Goal: Task Accomplishment & Management: Complete application form

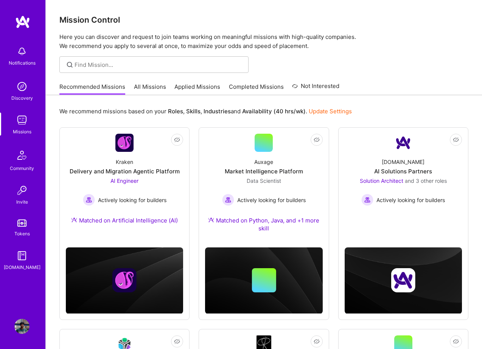
click at [147, 88] on link "All Missions" at bounding box center [150, 89] width 32 height 12
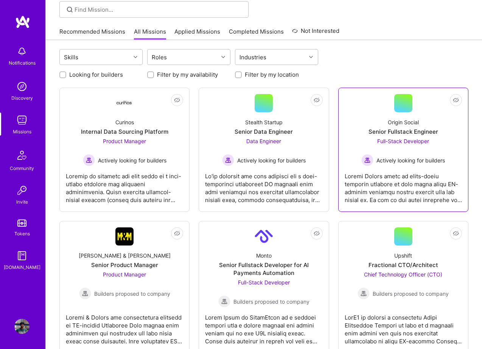
scroll to position [42, 0]
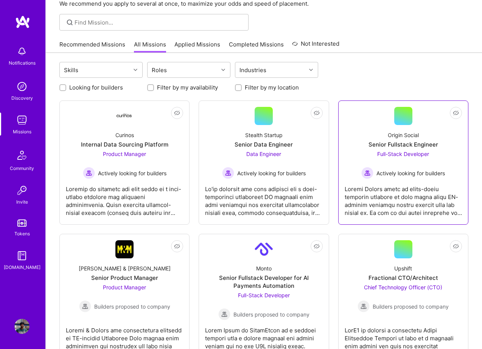
click at [408, 197] on div at bounding box center [402, 198] width 117 height 38
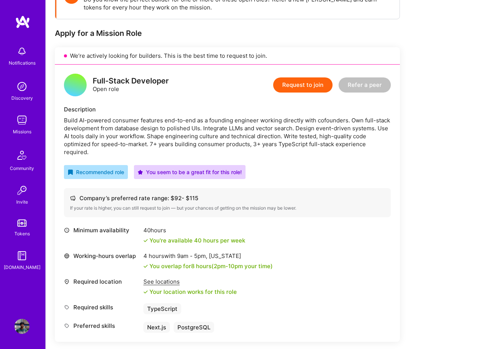
scroll to position [124, 0]
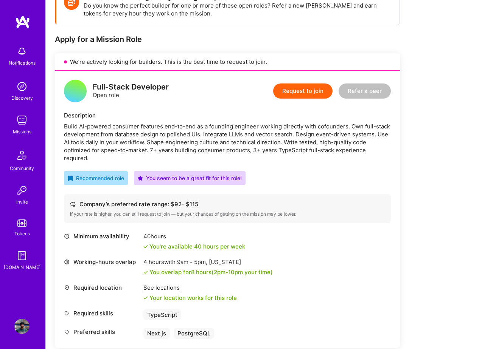
click at [302, 90] on button "Request to join" at bounding box center [302, 91] width 59 height 15
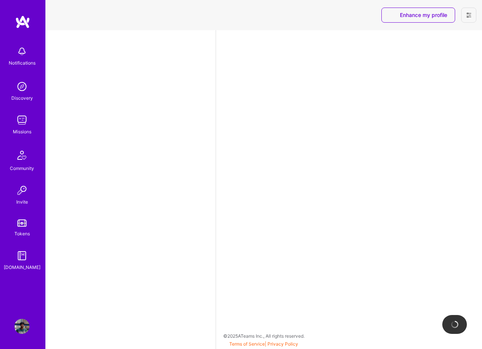
select select "GB"
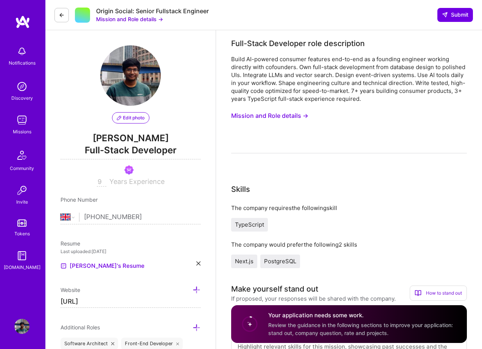
click at [297, 116] on button "Mission and Role details →" at bounding box center [269, 116] width 77 height 14
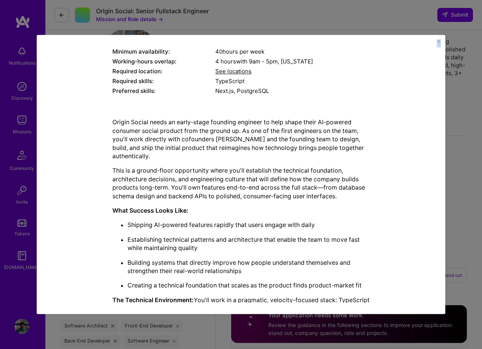
scroll to position [252, 0]
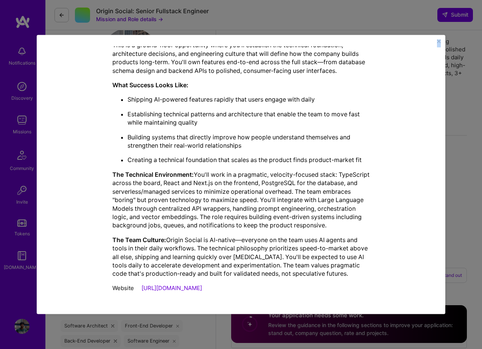
drag, startPoint x: 160, startPoint y: 56, endPoint x: 214, endPoint y: 288, distance: 238.6
click at [214, 288] on div "Mission Description and Role Details Full-Stack Developer role description Buil…" at bounding box center [240, 53] width 257 height 488
copy div "Mission Description and Role Details Full-Stack Developer role description Buil…"
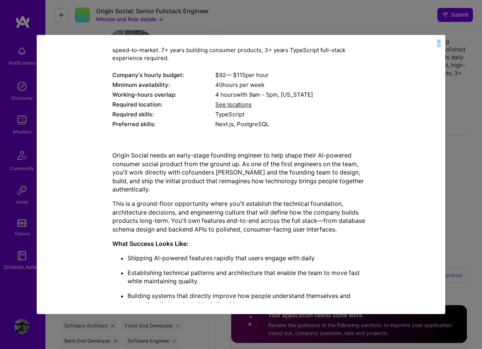
scroll to position [66, 0]
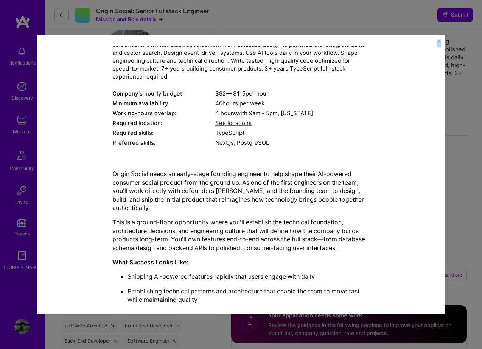
click at [200, 155] on div "Mission Description and Role Details Full-Stack Developer role description Buil…" at bounding box center [240, 230] width 257 height 488
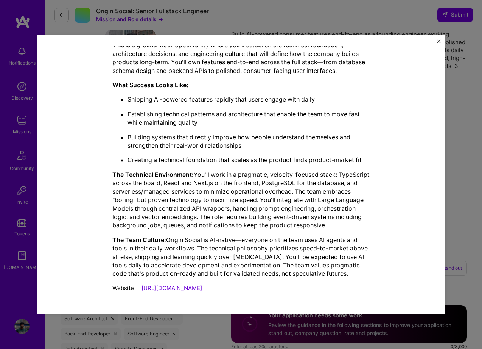
scroll to position [30, 0]
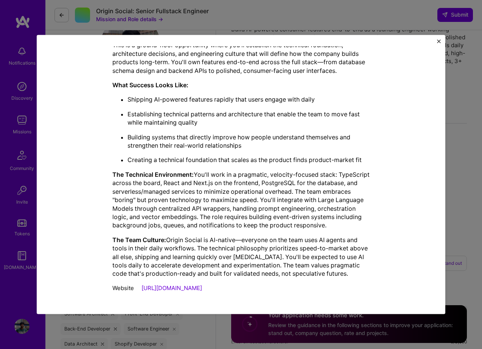
click at [440, 41] on img "Close" at bounding box center [439, 41] width 4 height 4
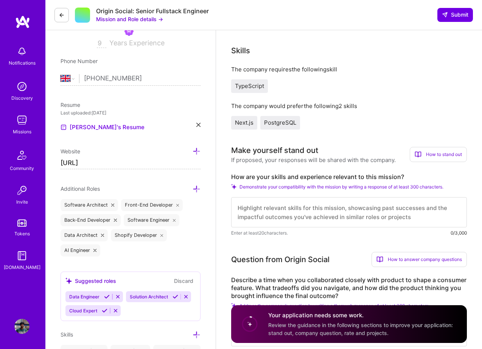
scroll to position [1, 0]
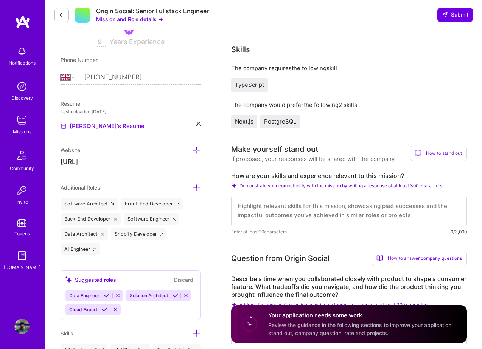
click at [260, 174] on label "How are your skills and experience relevant to this mission?" at bounding box center [348, 176] width 235 height 8
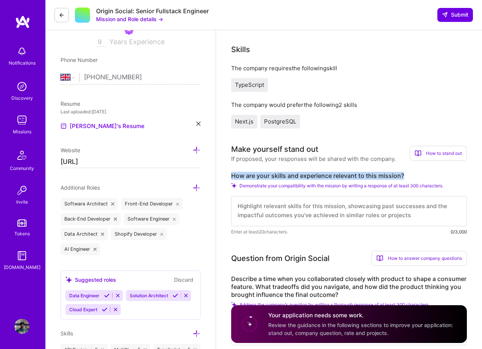
click at [260, 174] on label "How are your skills and experience relevant to this mission?" at bounding box center [348, 176] width 235 height 8
copy label "How are your skills and experience relevant to this mission?"
click at [268, 173] on label "How are your skills and experience relevant to this mission?" at bounding box center [348, 176] width 235 height 8
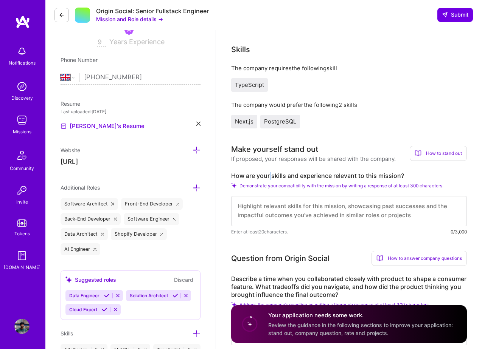
click at [268, 173] on label "How are your skills and experience relevant to this mission?" at bounding box center [348, 176] width 235 height 8
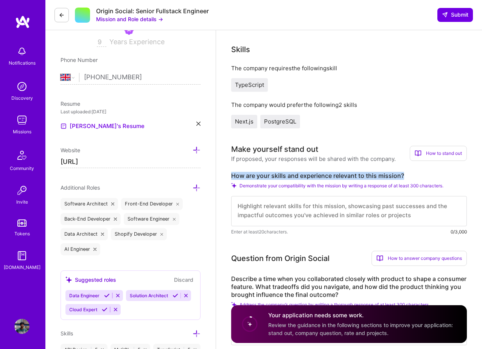
click at [268, 173] on label "How are your skills and experience relevant to this mission?" at bounding box center [348, 176] width 235 height 8
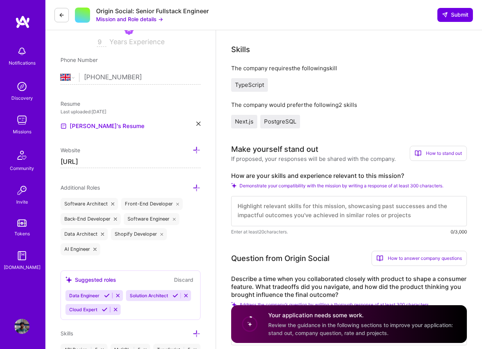
click at [250, 210] on textarea at bounding box center [348, 211] width 235 height 30
paste textarea "Here's a draft that feels more natural and hits the key points: --- I've been b…"
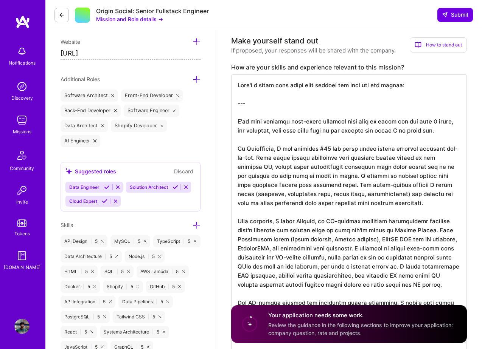
scroll to position [241, 0]
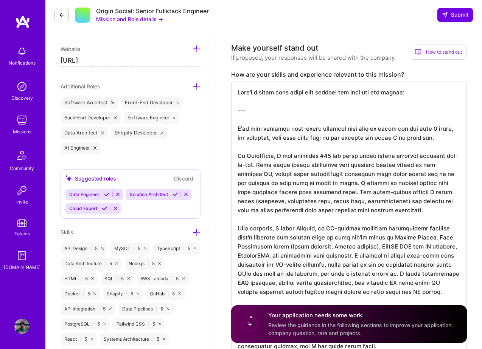
drag, startPoint x: 249, startPoint y: 110, endPoint x: 237, endPoint y: 89, distance: 24.6
click at [237, 89] on textarea at bounding box center [348, 301] width 235 height 438
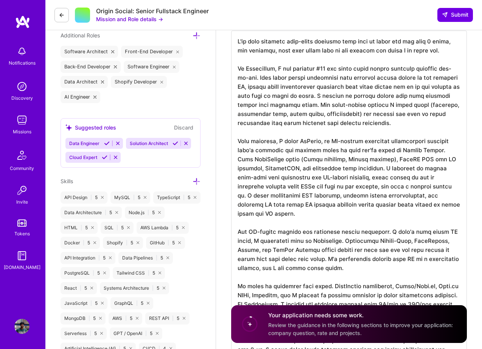
scroll to position [239, 0]
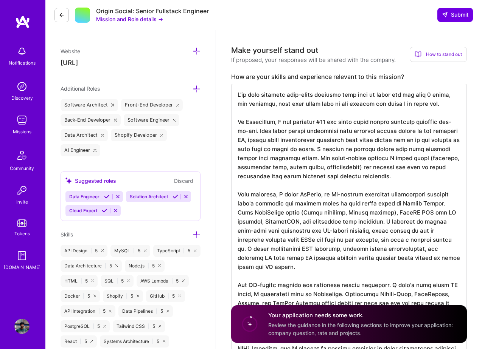
click at [237, 95] on textarea at bounding box center [348, 285] width 235 height 402
click at [260, 121] on textarea at bounding box center [348, 285] width 235 height 402
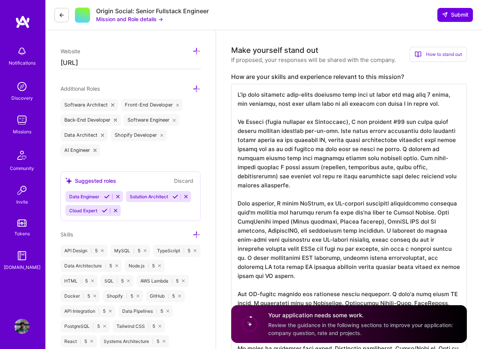
click at [401, 123] on textarea at bounding box center [348, 289] width 235 height 411
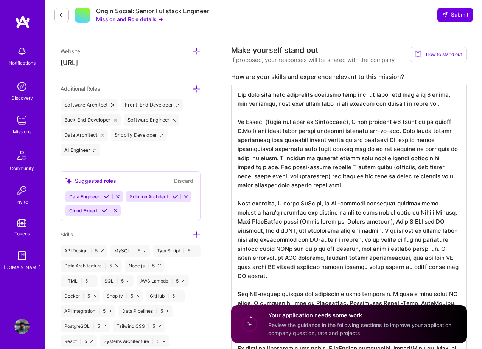
click at [412, 160] on textarea at bounding box center [348, 289] width 235 height 411
click at [268, 175] on textarea at bounding box center [348, 289] width 235 height 411
click at [329, 167] on textarea at bounding box center [348, 289] width 235 height 411
click at [266, 177] on textarea at bounding box center [348, 289] width 235 height 411
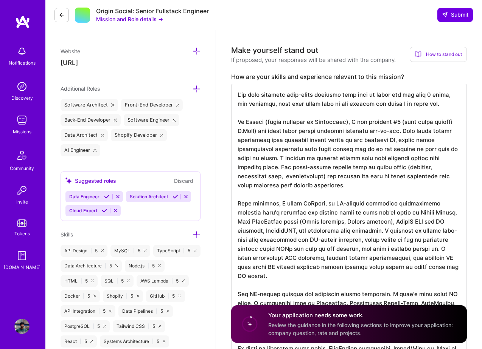
scroll to position [1, 0]
click at [277, 222] on textarea at bounding box center [348, 289] width 235 height 411
click at [331, 222] on textarea at bounding box center [348, 289] width 235 height 411
click at [397, 219] on textarea at bounding box center [348, 289] width 235 height 411
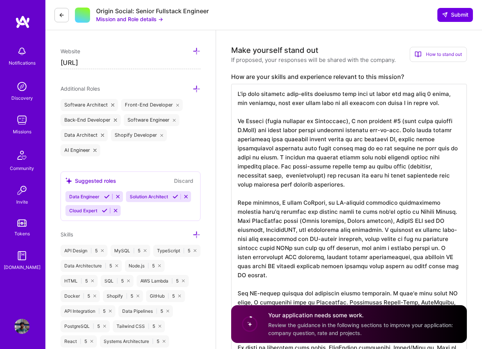
click at [397, 219] on textarea at bounding box center [348, 289] width 235 height 411
click at [245, 229] on textarea at bounding box center [348, 289] width 235 height 411
click at [288, 231] on textarea at bounding box center [348, 289] width 235 height 411
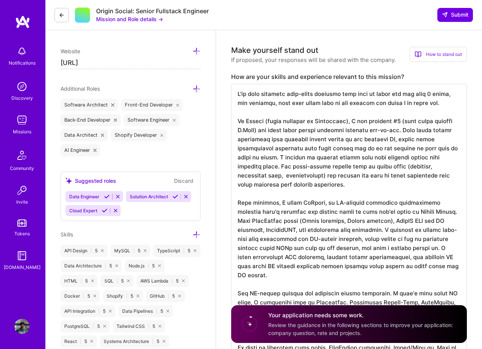
scroll to position [257, 0]
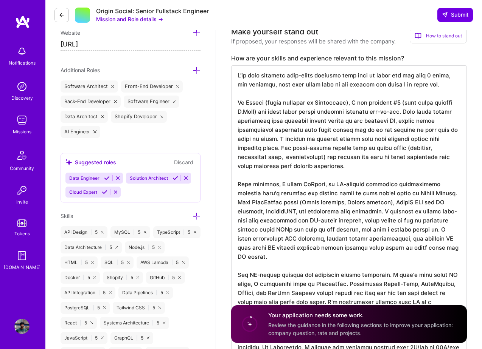
click at [434, 245] on textarea at bounding box center [348, 270] width 235 height 411
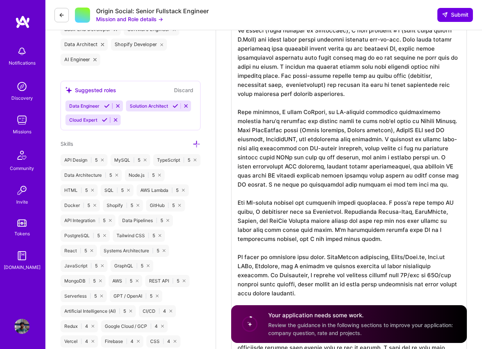
scroll to position [330, 0]
click at [303, 209] on textarea at bounding box center [348, 203] width 235 height 420
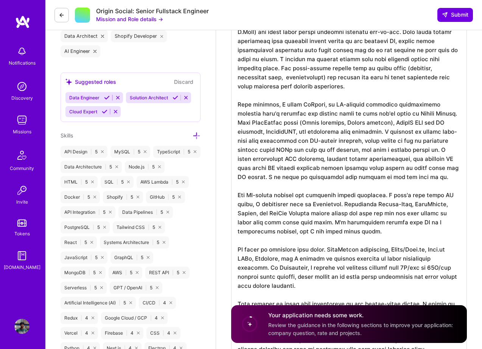
scroll to position [343, 0]
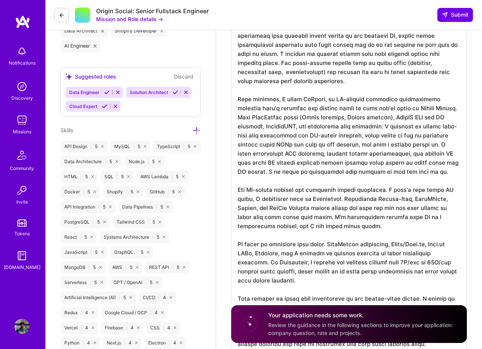
click at [388, 208] on textarea at bounding box center [348, 190] width 235 height 420
click at [362, 224] on textarea at bounding box center [348, 190] width 235 height 420
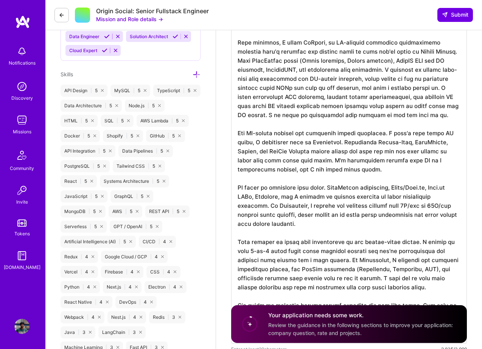
scroll to position [408, 0]
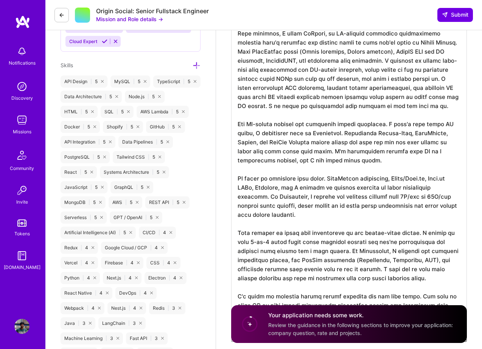
click at [348, 178] on textarea at bounding box center [348, 125] width 235 height 420
click at [363, 196] on textarea at bounding box center [348, 125] width 235 height 420
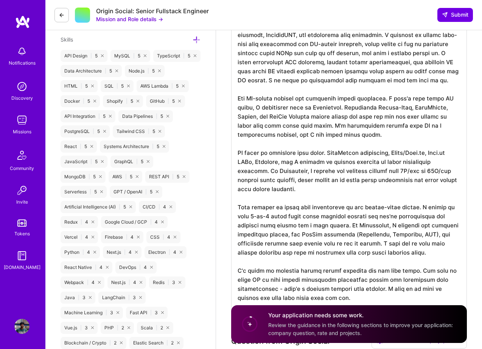
scroll to position [435, 0]
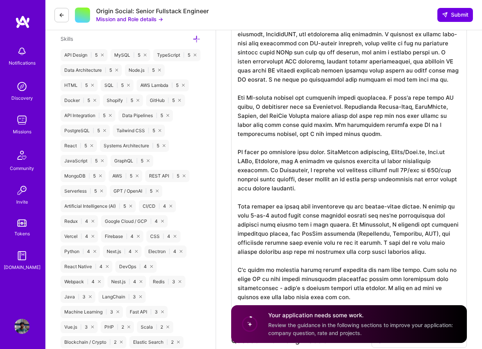
click at [321, 223] on textarea at bounding box center [348, 98] width 235 height 420
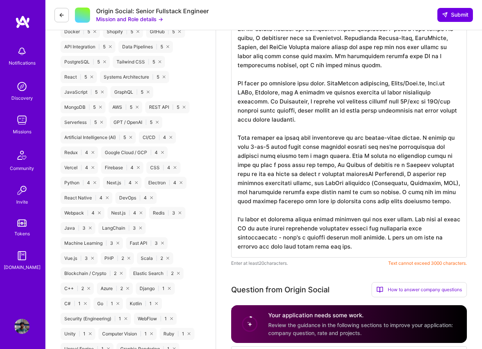
scroll to position [504, 0]
click at [292, 167] on textarea at bounding box center [348, 38] width 235 height 438
click at [336, 176] on textarea at bounding box center [348, 38] width 235 height 438
click at [251, 147] on textarea at bounding box center [348, 38] width 235 height 438
click at [335, 177] on textarea at bounding box center [348, 38] width 235 height 438
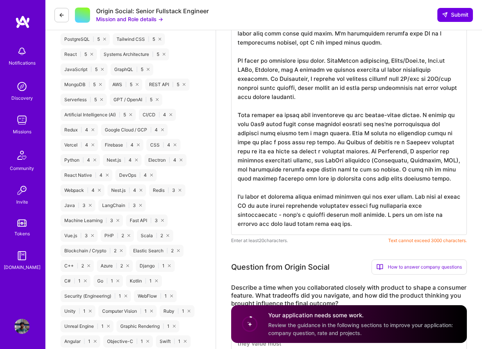
scroll to position [525, 0]
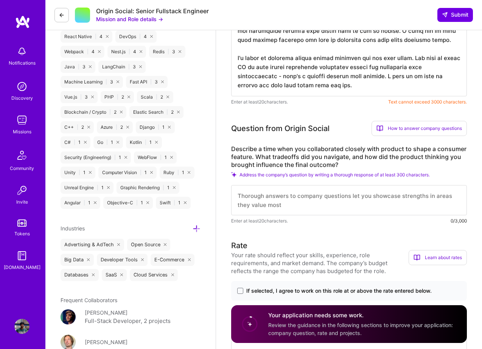
scroll to position [667, 0]
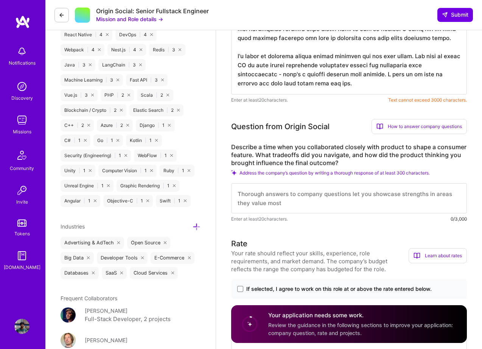
type textarea "I've been building full-stack products from zero to scale for the past 4 years,…"
click at [291, 195] on textarea at bounding box center [348, 198] width 235 height 30
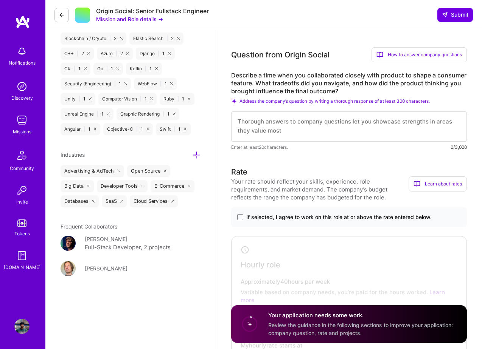
scroll to position [739, 0]
click at [240, 217] on span at bounding box center [240, 217] width 6 height 6
click at [0, 0] on input "If selected, I agree to work on this role at or above the rate entered below." at bounding box center [0, 0] width 0 height 0
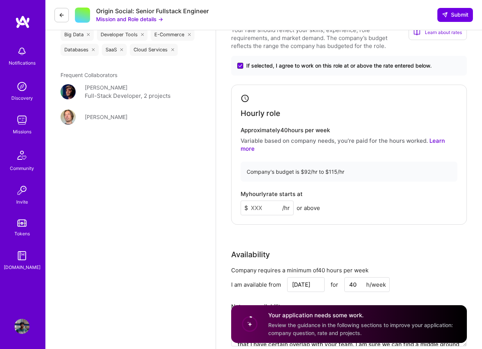
scroll to position [891, 0]
click at [262, 211] on input at bounding box center [266, 207] width 53 height 15
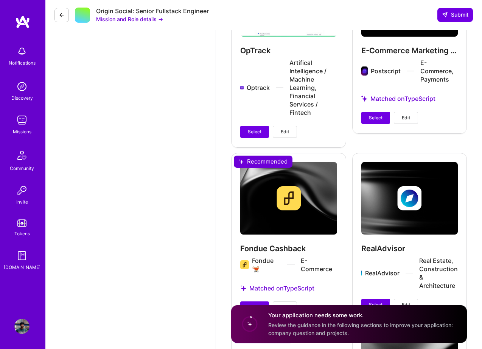
scroll to position [1540, 0]
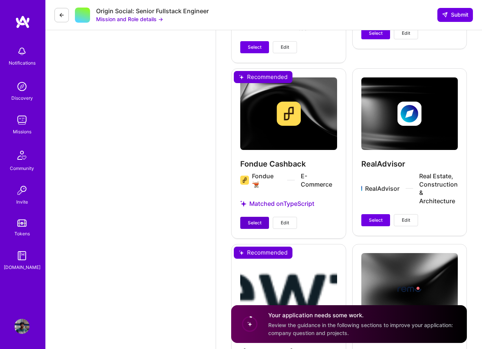
type input "110"
click at [251, 220] on span "Select" at bounding box center [255, 223] width 14 height 7
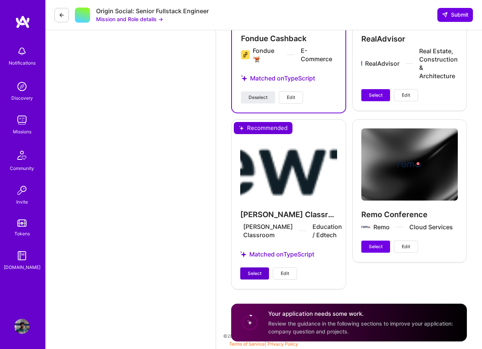
click at [260, 271] on span "Select" at bounding box center [255, 273] width 14 height 7
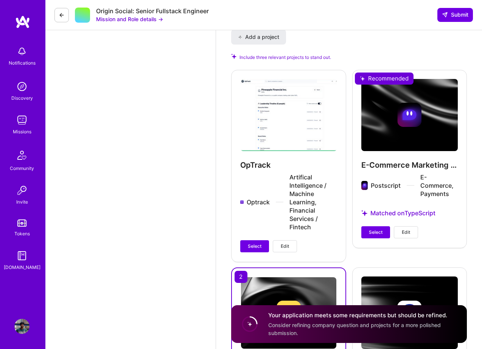
scroll to position [1321, 0]
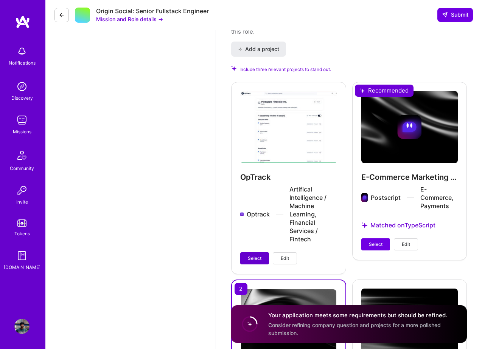
click at [253, 257] on span "Select" at bounding box center [255, 258] width 14 height 7
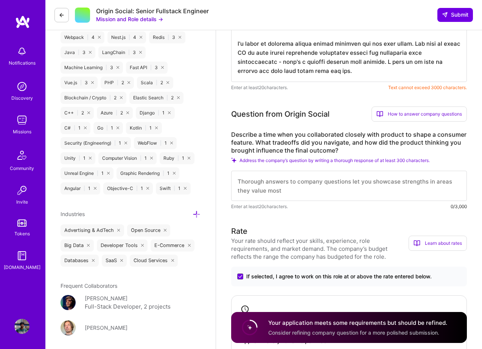
scroll to position [699, 0]
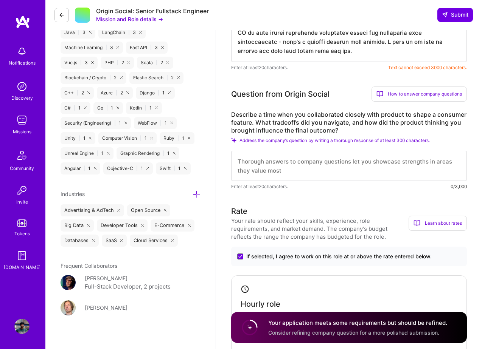
click at [304, 161] on textarea at bounding box center [348, 166] width 235 height 30
click at [248, 328] on circle at bounding box center [249, 328] width 14 height 14
click at [308, 160] on textarea at bounding box center [348, 166] width 235 height 30
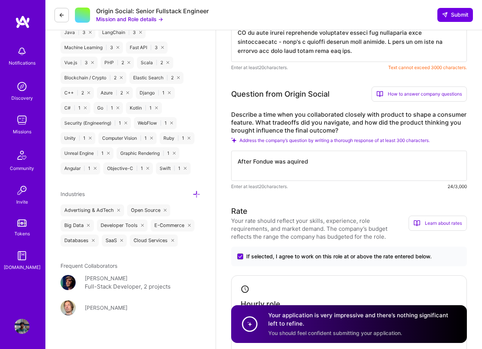
type textarea "After Fondue was aquired"
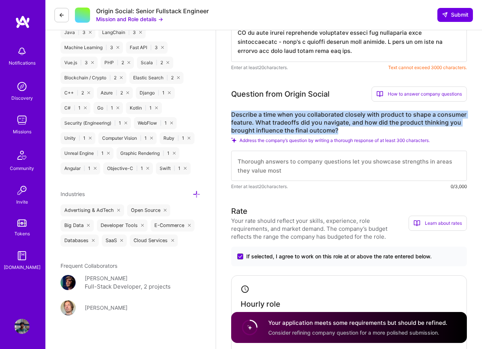
drag, startPoint x: 339, startPoint y: 130, endPoint x: 226, endPoint y: 116, distance: 113.6
click at [226, 116] on div "Full-Stack Developer role description Build AI-powered consumer features end-to…" at bounding box center [349, 308] width 266 height 1955
copy label "Describe a time when you collaborated closely with product to shape a consumer …"
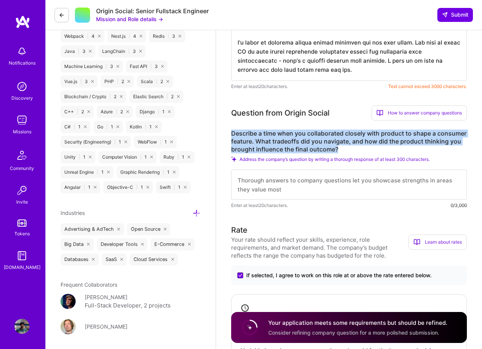
scroll to position [681, 0]
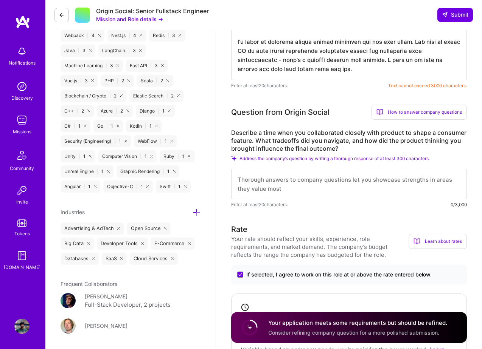
click at [263, 185] on textarea at bounding box center [348, 184] width 235 height 30
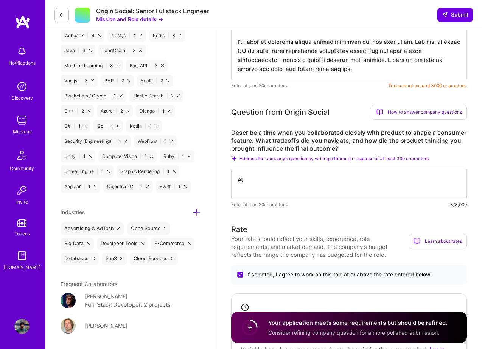
type textarea "A"
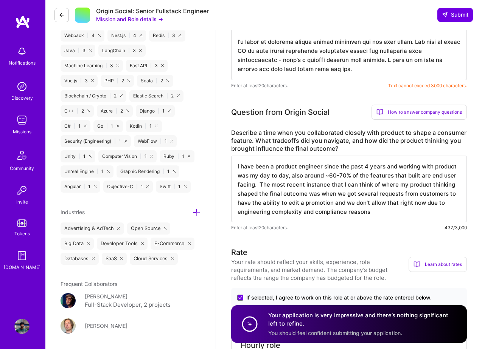
drag, startPoint x: 378, startPoint y: 211, endPoint x: 342, endPoint y: 204, distance: 36.2
click at [342, 204] on textarea "I have been a product engineer since the past 4 years and working with product …" at bounding box center [348, 189] width 235 height 67
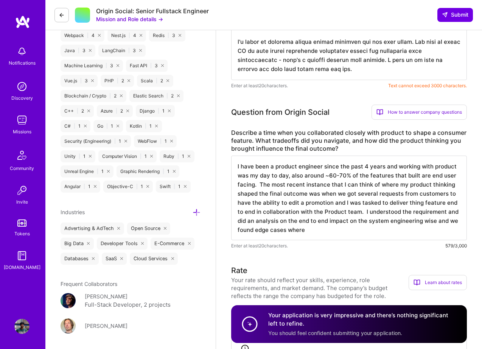
type textarea "I have been a product engineer since the past 4 years and working with product …"
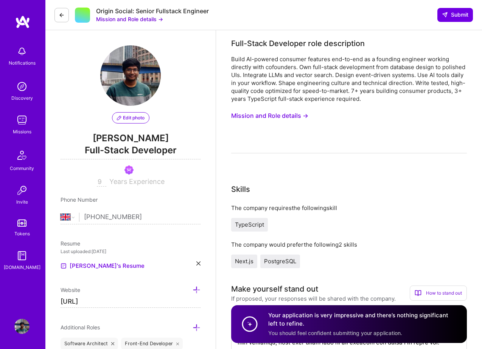
select select "GB"
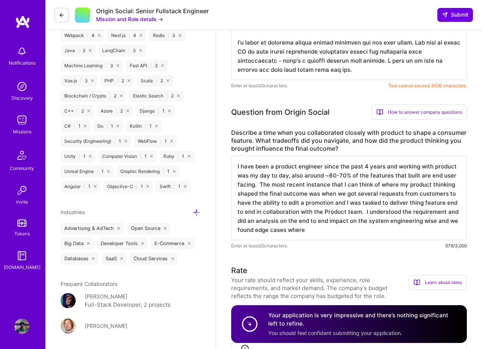
scroll to position [1, 0]
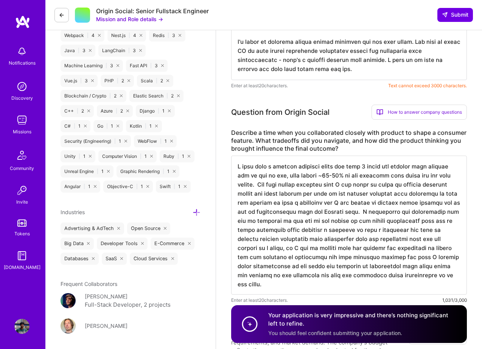
click at [343, 201] on textarea at bounding box center [348, 225] width 235 height 139
click at [242, 286] on textarea at bounding box center [348, 225] width 235 height 139
click at [266, 282] on textarea at bounding box center [348, 225] width 235 height 139
click at [394, 266] on textarea at bounding box center [348, 225] width 235 height 139
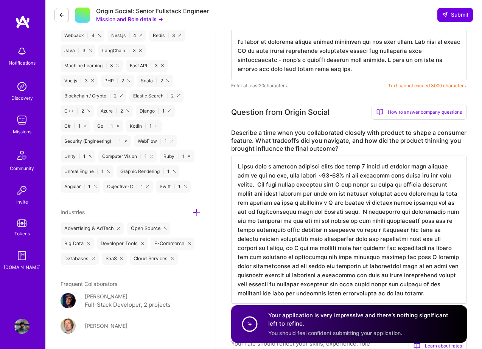
click at [350, 285] on textarea at bounding box center [348, 230] width 235 height 148
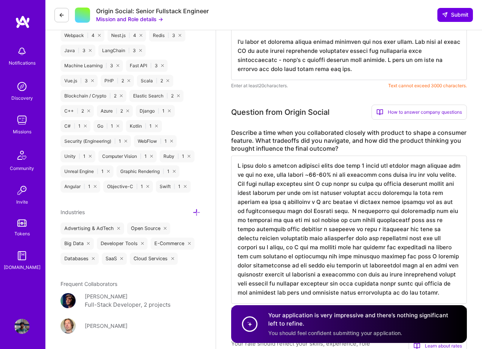
click at [314, 288] on textarea at bounding box center [348, 230] width 235 height 148
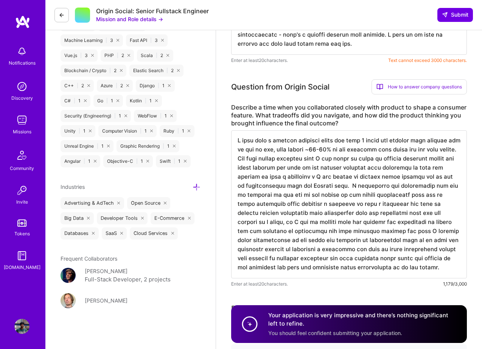
scroll to position [707, 0]
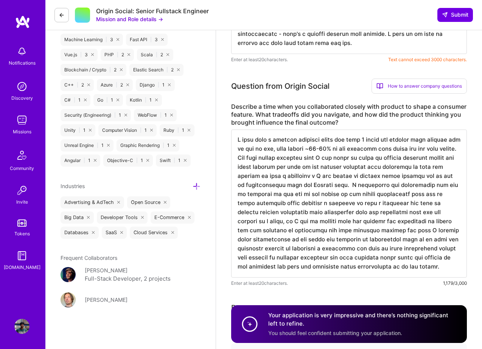
click at [436, 270] on textarea at bounding box center [348, 204] width 235 height 148
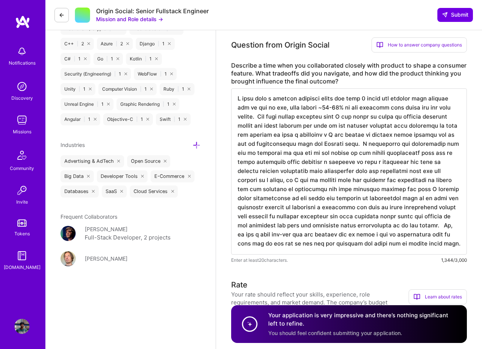
scroll to position [756, 0]
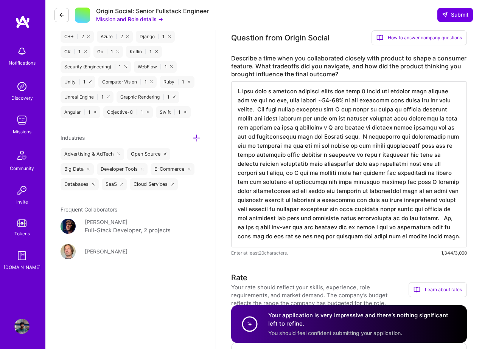
type textarea "I have been a product engineer since the past 4 years and working with product …"
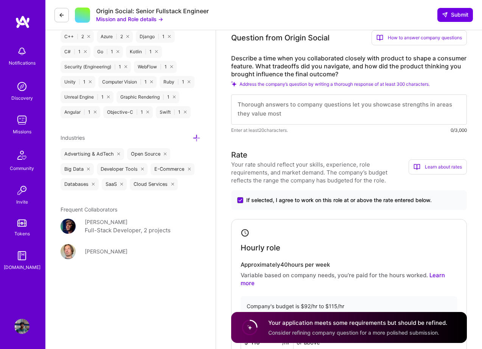
scroll to position [0, 0]
paste textarea "Working closely with product has been my day-to-day for the past 4 years, and p…"
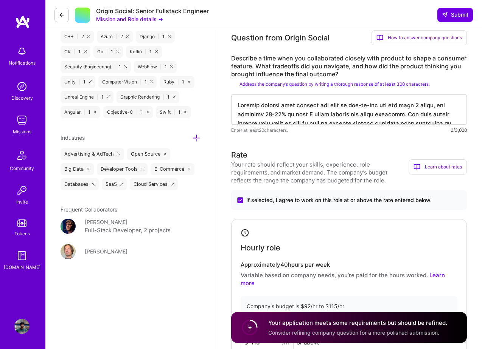
scroll to position [792, 0]
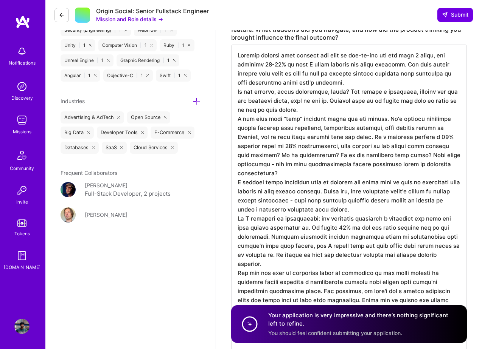
click at [354, 84] on textarea at bounding box center [348, 200] width 235 height 311
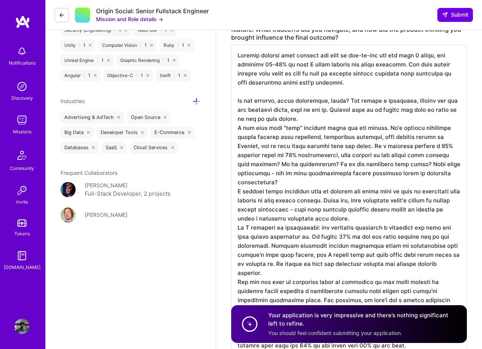
click at [314, 117] on textarea at bounding box center [348, 205] width 235 height 321
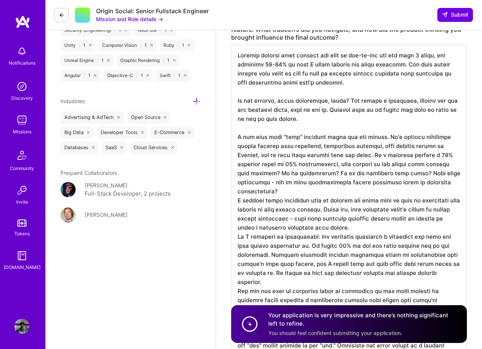
click at [312, 184] on textarea at bounding box center [348, 210] width 235 height 330
click at [316, 191] on textarea at bounding box center [348, 210] width 235 height 330
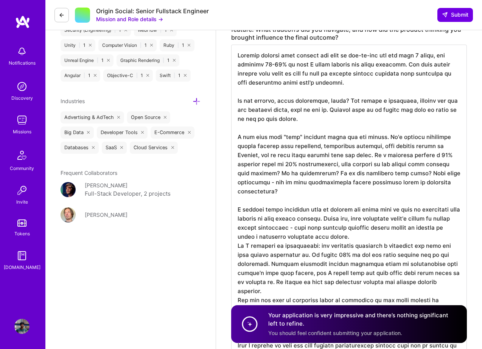
click at [322, 190] on textarea at bounding box center [348, 214] width 235 height 339
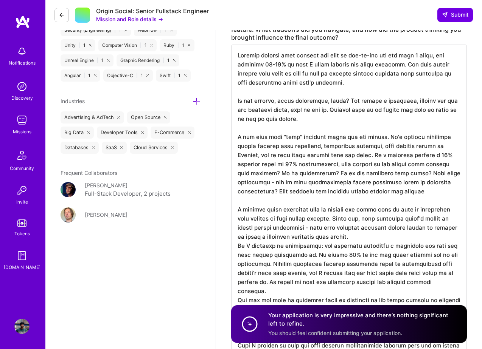
drag, startPoint x: 309, startPoint y: 192, endPoint x: 462, endPoint y: 195, distance: 152.7
click at [462, 196] on textarea at bounding box center [348, 214] width 235 height 339
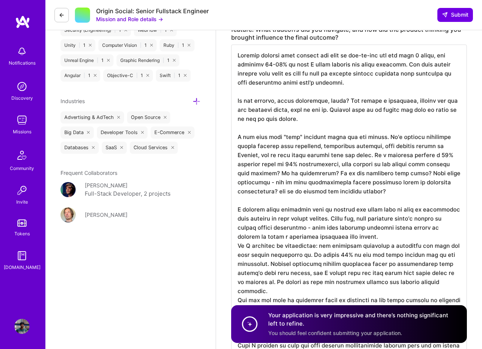
scroll to position [1, 0]
click at [374, 238] on textarea at bounding box center [348, 214] width 235 height 339
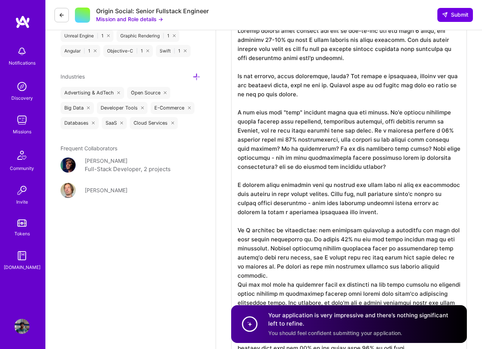
scroll to position [818, 0]
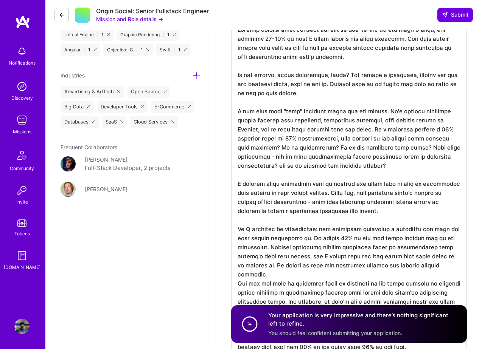
click at [311, 200] on textarea at bounding box center [348, 193] width 235 height 348
click at [352, 212] on textarea at bounding box center [348, 193] width 235 height 348
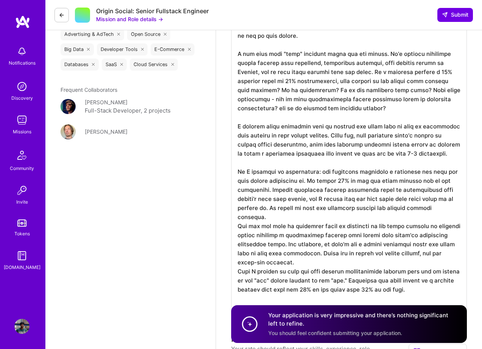
scroll to position [876, 0]
click at [268, 217] on textarea at bounding box center [348, 135] width 235 height 348
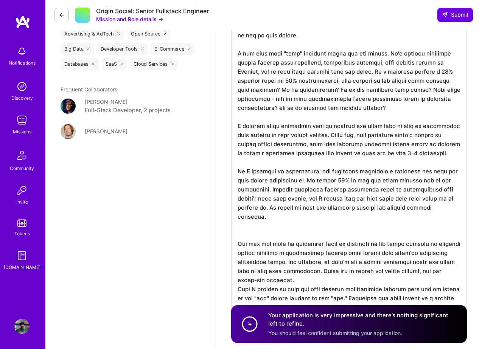
click at [314, 170] on textarea at bounding box center [348, 144] width 235 height 366
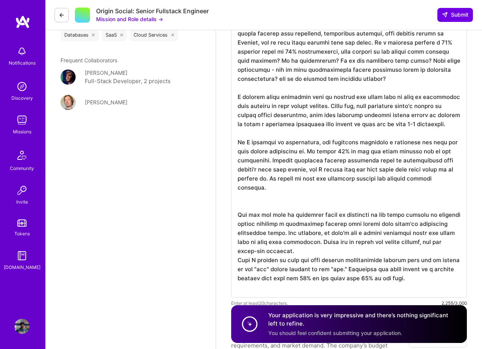
scroll to position [908, 0]
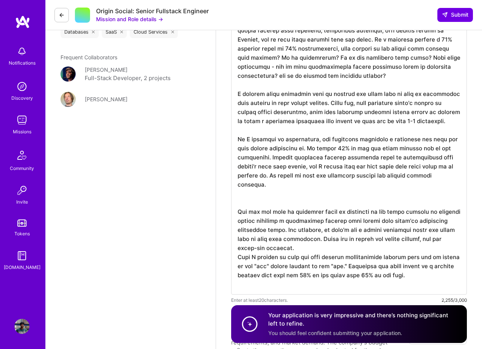
click at [266, 200] on textarea at bounding box center [348, 112] width 235 height 366
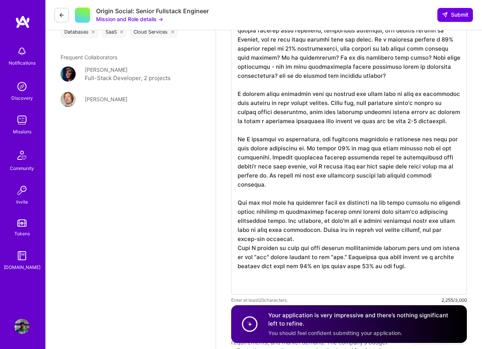
scroll to position [0, 0]
click at [441, 202] on textarea at bounding box center [348, 107] width 235 height 357
click at [384, 203] on textarea at bounding box center [348, 107] width 235 height 357
click at [403, 203] on textarea at bounding box center [348, 107] width 235 height 357
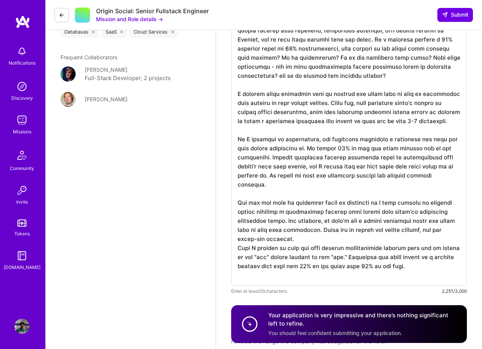
click at [293, 241] on textarea at bounding box center [348, 107] width 235 height 357
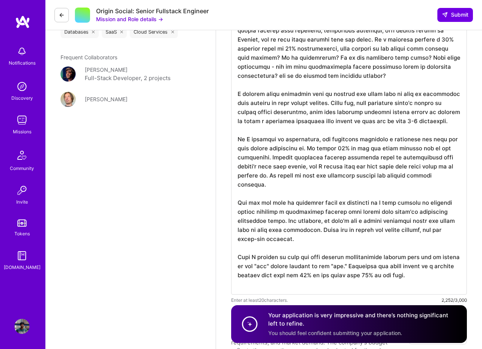
scroll to position [1, 0]
click at [256, 239] on textarea at bounding box center [348, 112] width 235 height 366
click at [291, 239] on textarea at bounding box center [348, 112] width 235 height 366
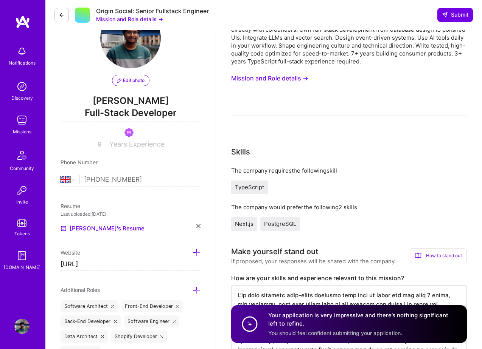
scroll to position [0, 0]
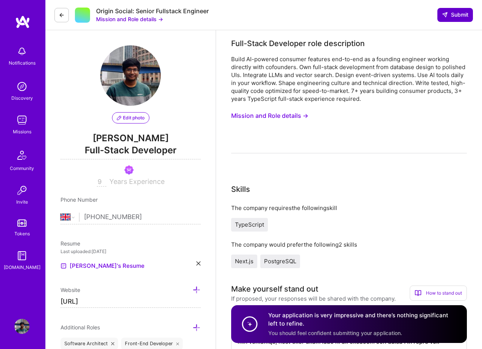
type textarea "Working closely with product has been my day-to-day for the past 4 years, and p…"
click at [458, 15] on span "Submit" at bounding box center [455, 15] width 26 height 8
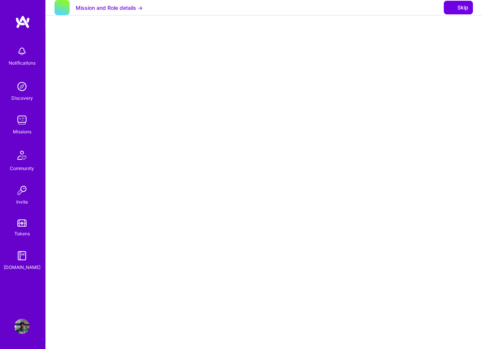
select select "GB"
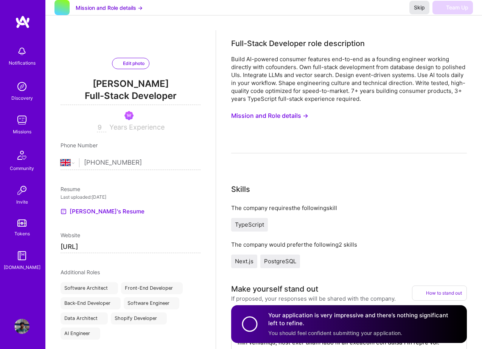
click at [422, 11] on span "Skip" at bounding box center [419, 8] width 11 height 8
click at [420, 11] on span "Skip" at bounding box center [419, 8] width 11 height 8
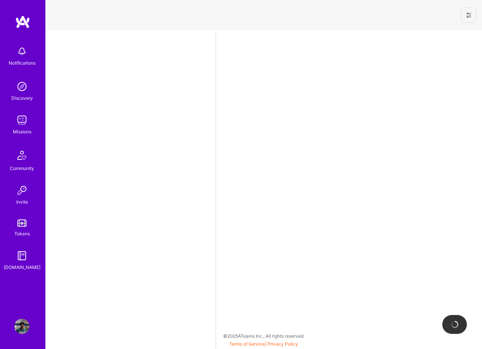
select select "GB"
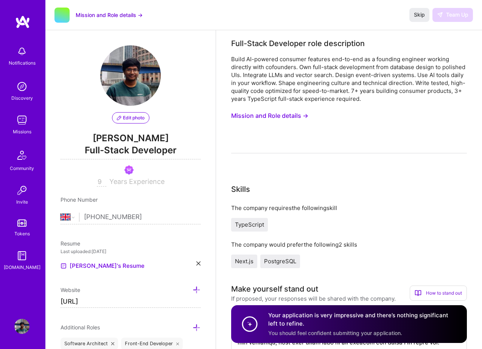
click at [118, 17] on button "Mission and Role details →" at bounding box center [109, 15] width 67 height 8
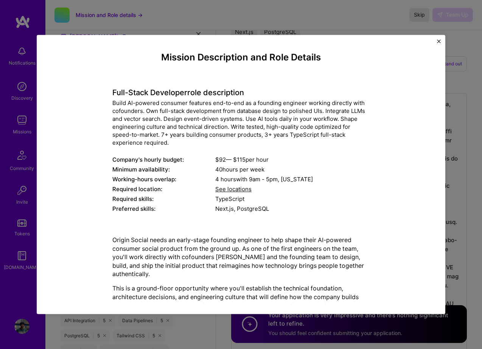
click at [437, 41] on img "Close" at bounding box center [439, 41] width 4 height 4
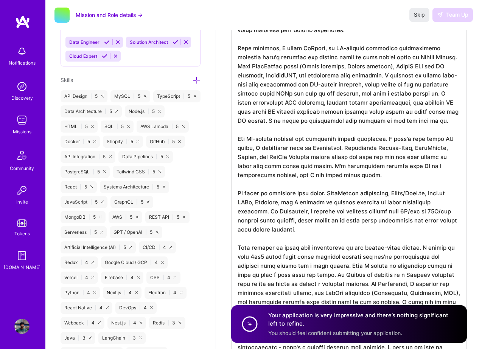
scroll to position [499, 0]
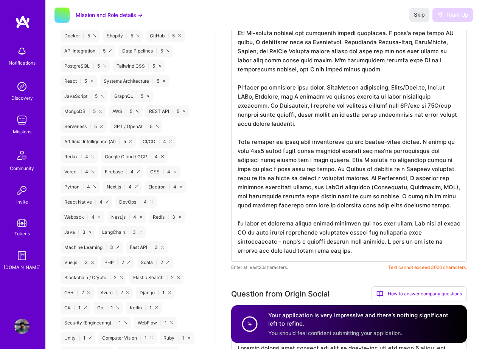
click at [352, 157] on textarea at bounding box center [348, 42] width 235 height 438
click at [262, 243] on textarea at bounding box center [348, 42] width 235 height 438
click at [242, 241] on textarea at bounding box center [348, 42] width 235 height 438
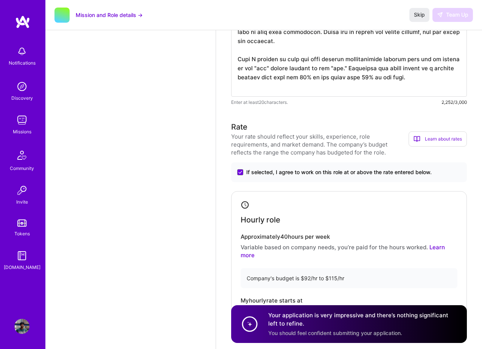
scroll to position [1108, 0]
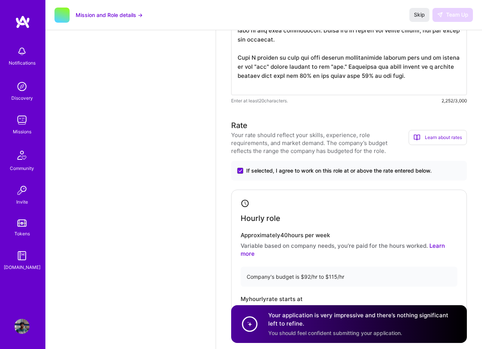
type textarea "I've been building full-stack products from zero to scale for the past 4 years,…"
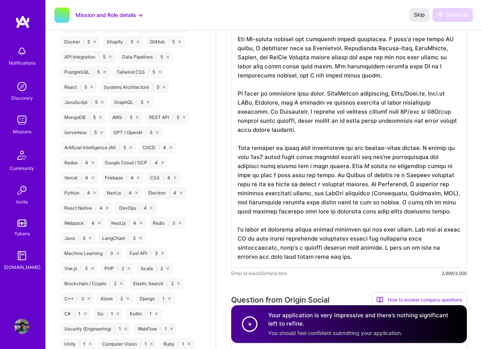
scroll to position [0, 0]
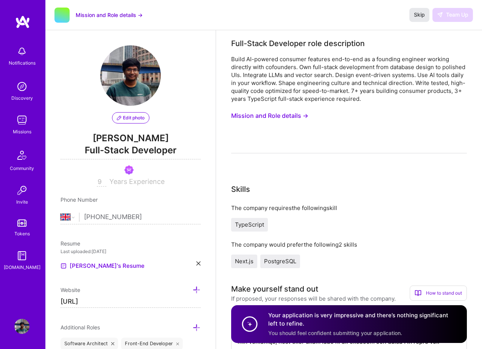
type textarea "Working closely with product has been my day-to-day for the past 4 years, and p…"
click at [414, 14] on span "Skip" at bounding box center [419, 15] width 11 height 8
click at [102, 12] on button "Mission and Role details →" at bounding box center [109, 15] width 67 height 8
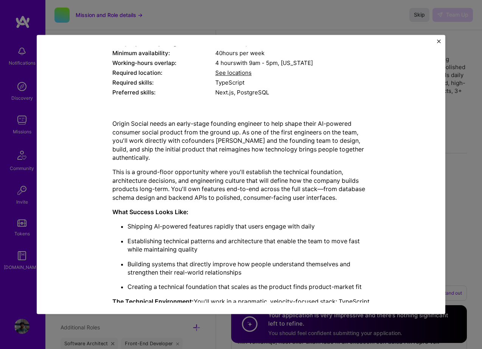
scroll to position [206, 0]
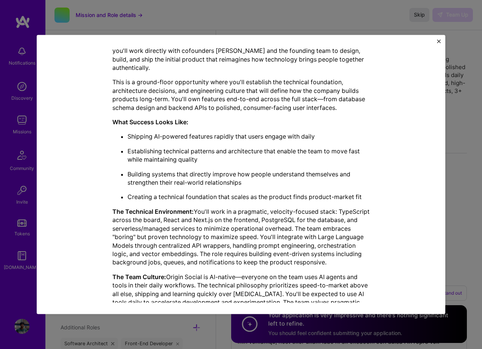
click at [437, 46] on button "Close" at bounding box center [439, 43] width 4 height 8
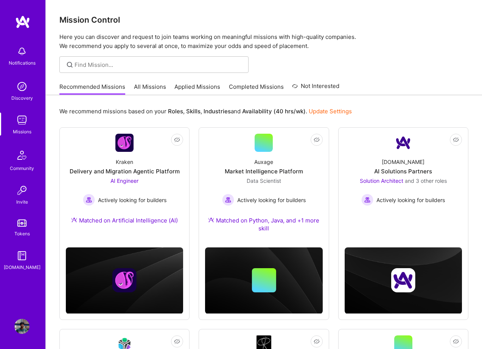
click at [210, 90] on link "Applied Missions" at bounding box center [197, 89] width 46 height 12
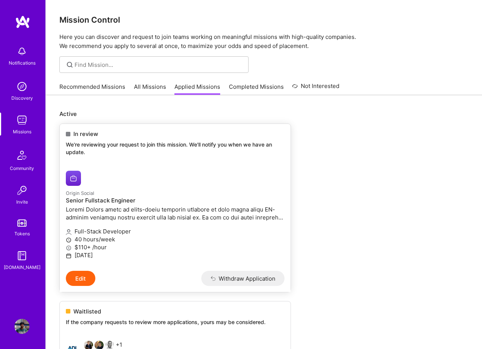
click at [148, 223] on div "Full-Stack Developer 40 hours/week $110+ /hour October 04, 2025" at bounding box center [175, 244] width 218 height 42
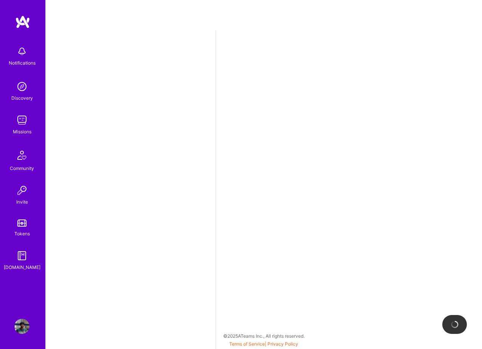
select select "GB"
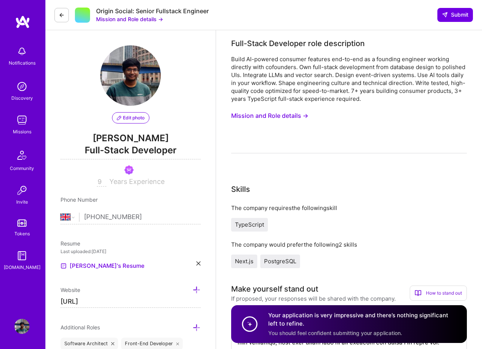
click at [63, 13] on icon at bounding box center [62, 15] width 6 height 6
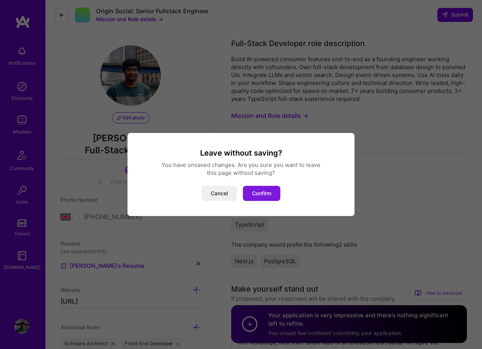
click at [268, 194] on button "Confirm" at bounding box center [261, 193] width 37 height 15
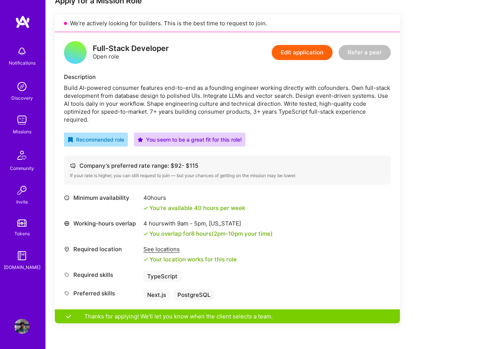
scroll to position [147, 0]
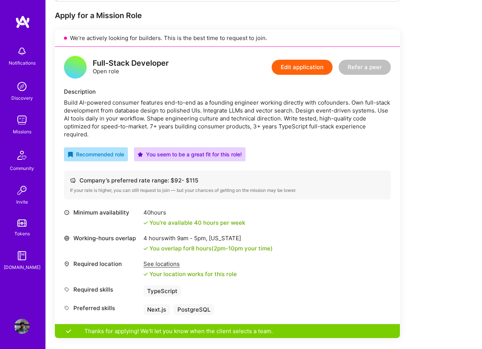
click at [303, 65] on button "Edit application" at bounding box center [301, 67] width 61 height 15
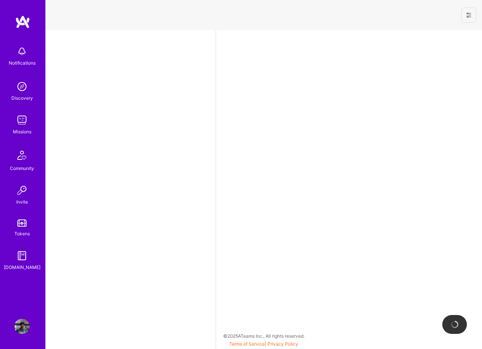
select select "GB"
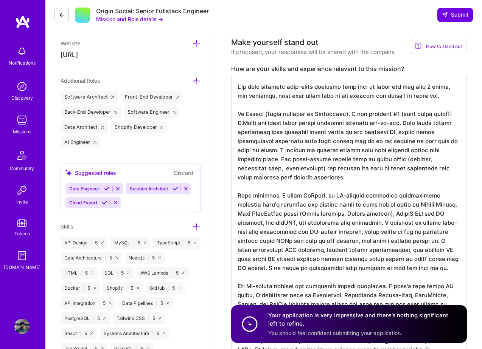
scroll to position [266, 0]
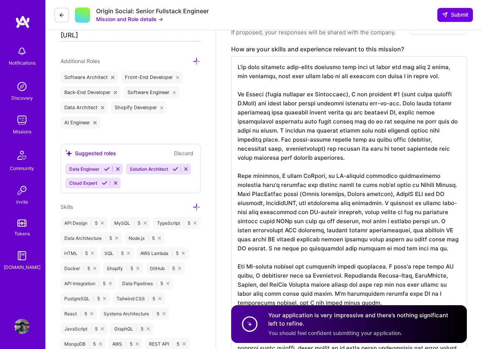
drag, startPoint x: 265, startPoint y: 75, endPoint x: 384, endPoint y: 77, distance: 119.8
click at [384, 77] on textarea at bounding box center [348, 275] width 235 height 438
drag, startPoint x: 416, startPoint y: 76, endPoint x: 263, endPoint y: 78, distance: 152.3
click at [263, 78] on textarea at bounding box center [348, 275] width 235 height 438
